Goal: Find specific page/section: Find specific page/section

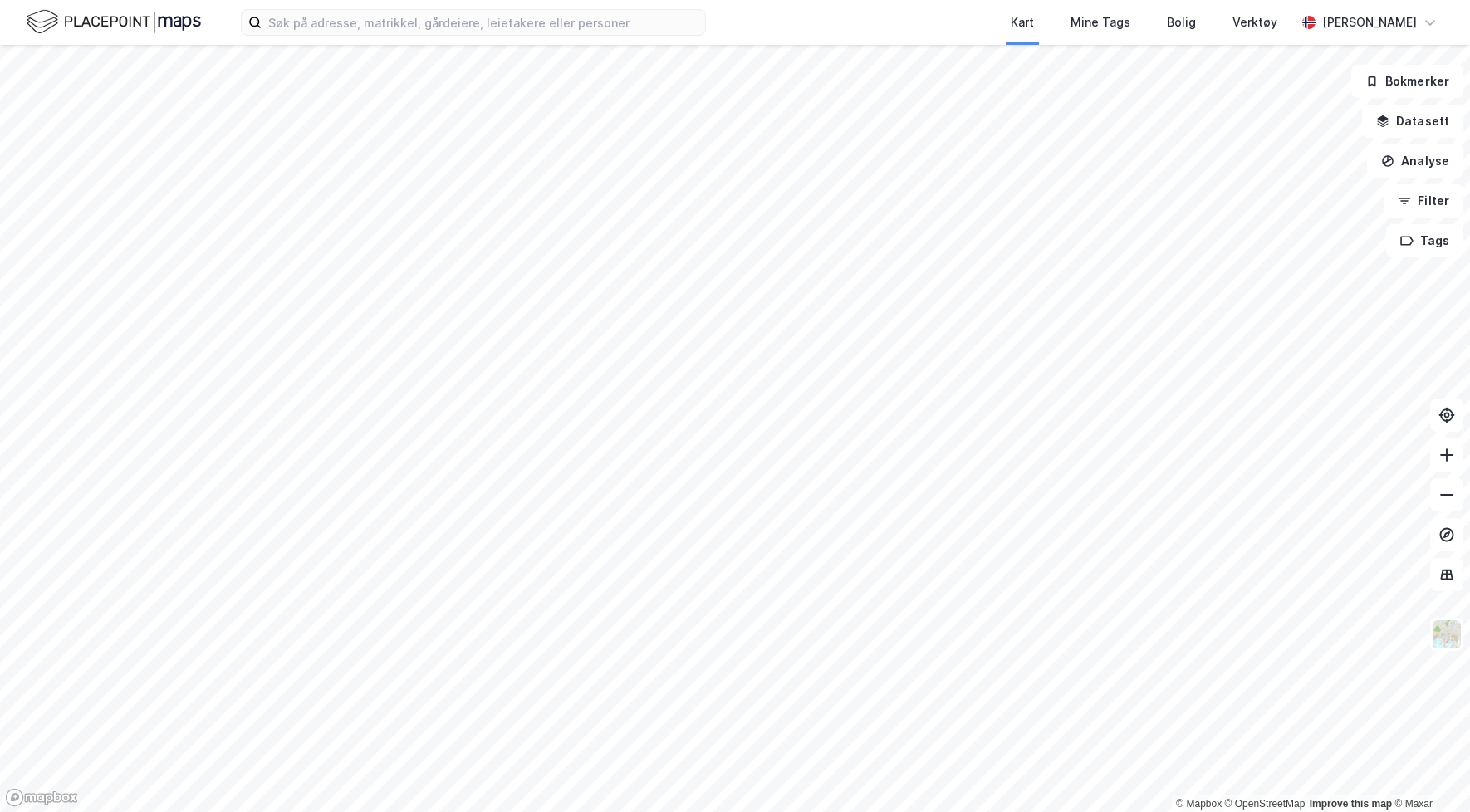
click at [590, 332] on div at bounding box center [735, 406] width 1470 height 812
